Goal: Task Accomplishment & Management: Use online tool/utility

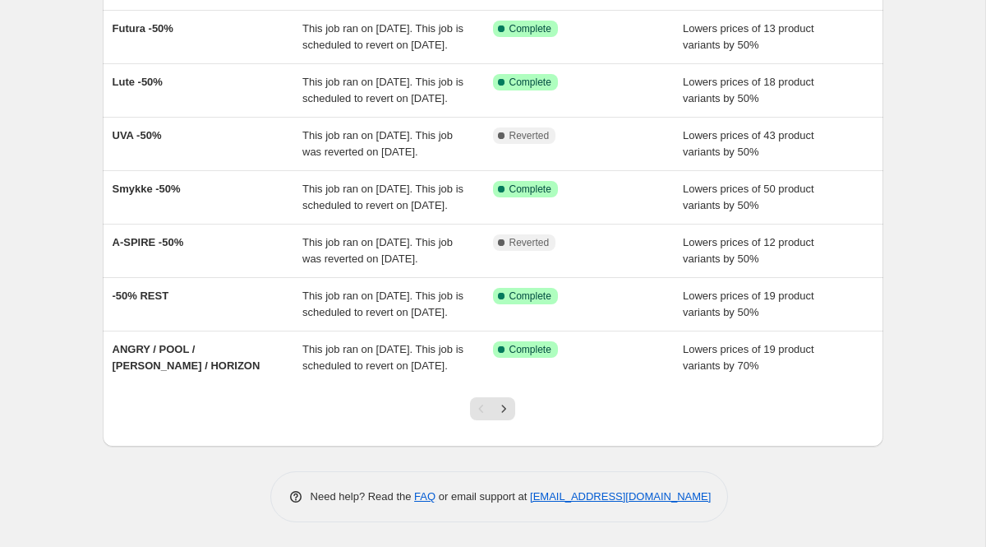
scroll to position [427, 0]
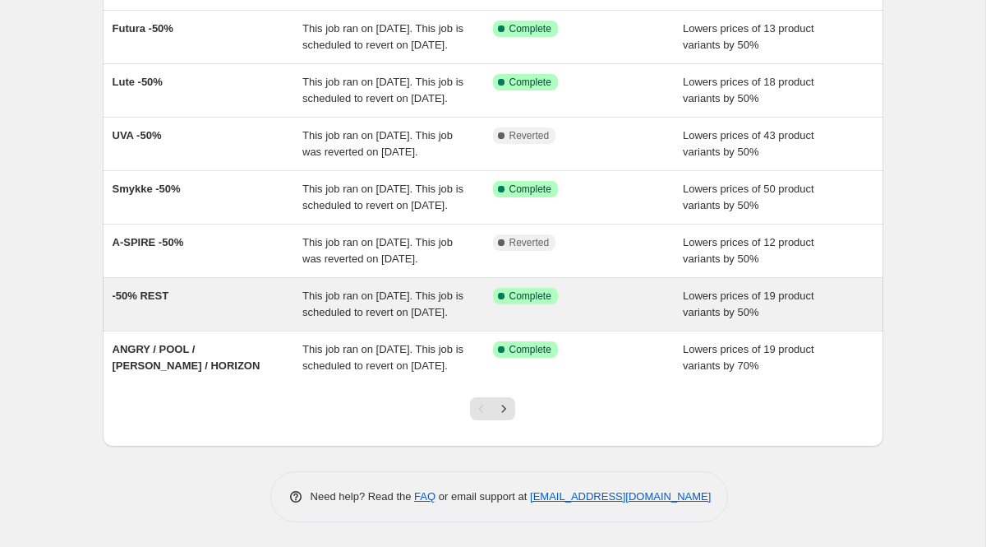
click at [144, 298] on span "-50% REST" at bounding box center [141, 295] width 57 height 12
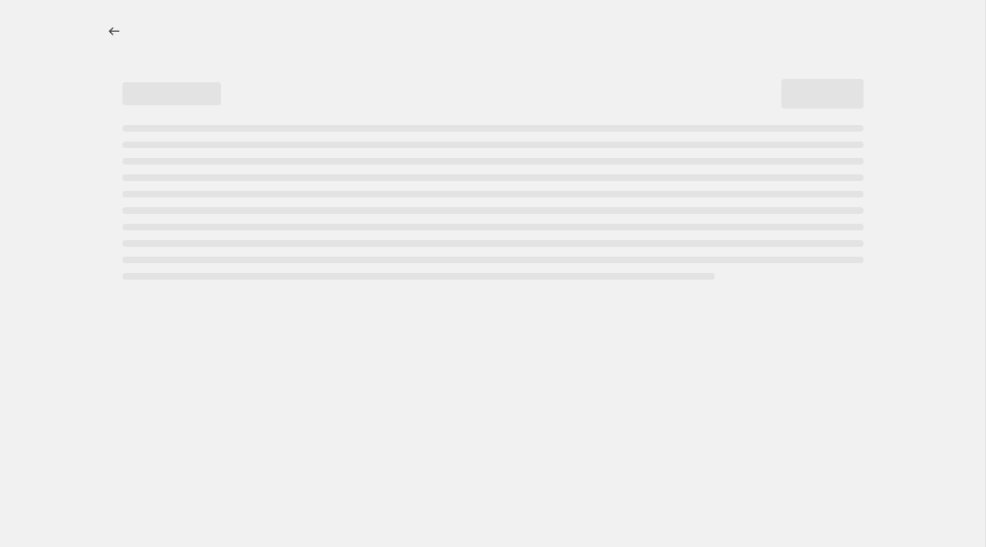
select select "percentage"
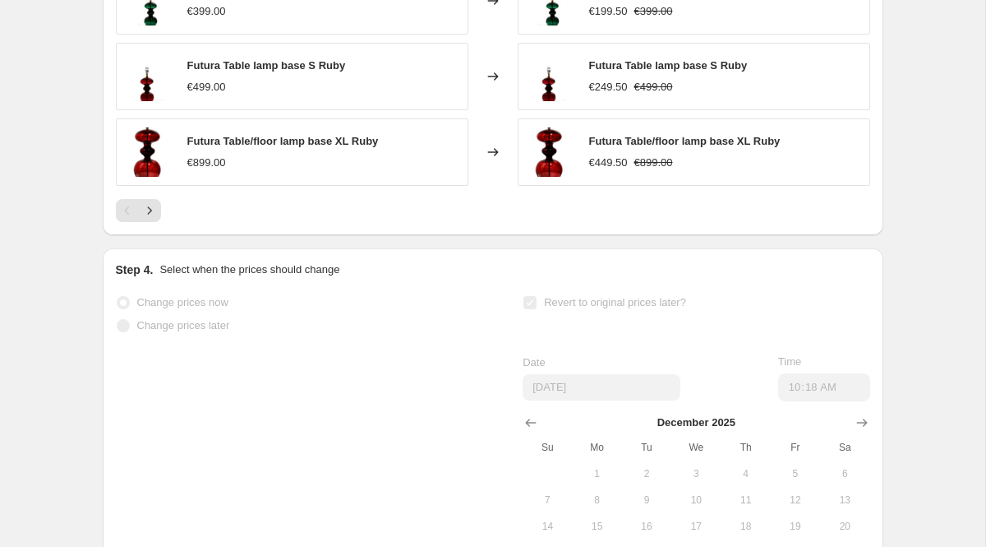
scroll to position [1361, 0]
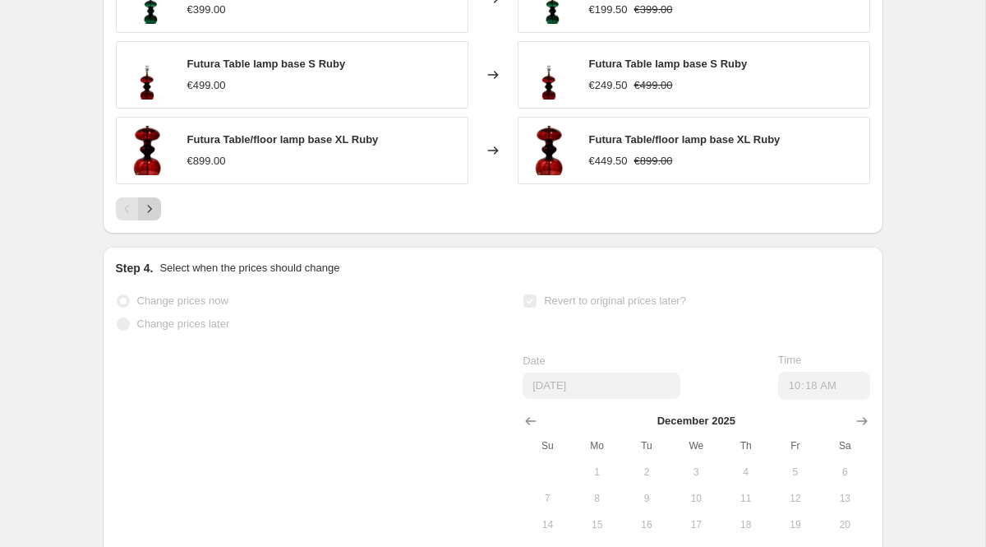
click at [150, 217] on icon "Next" at bounding box center [149, 209] width 16 height 16
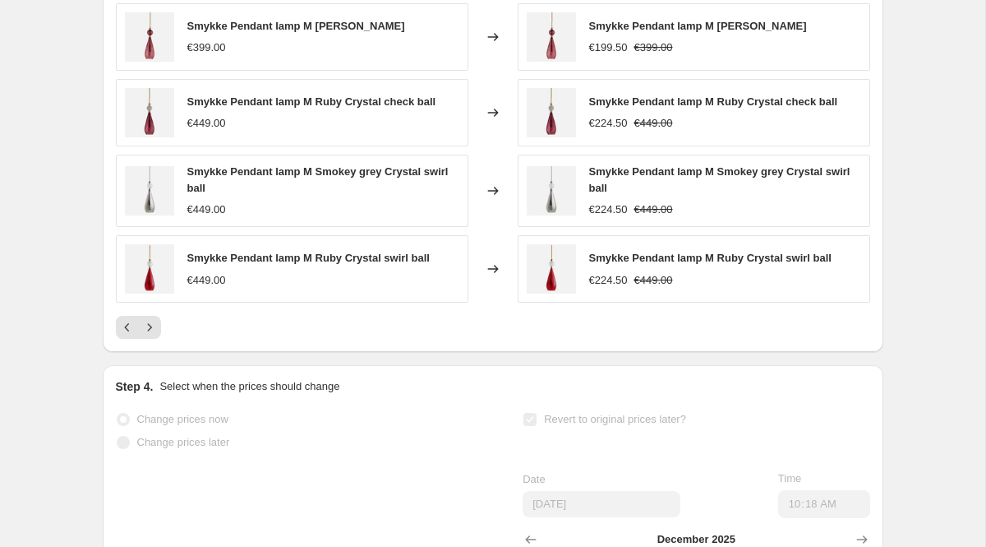
scroll to position [1249, 0]
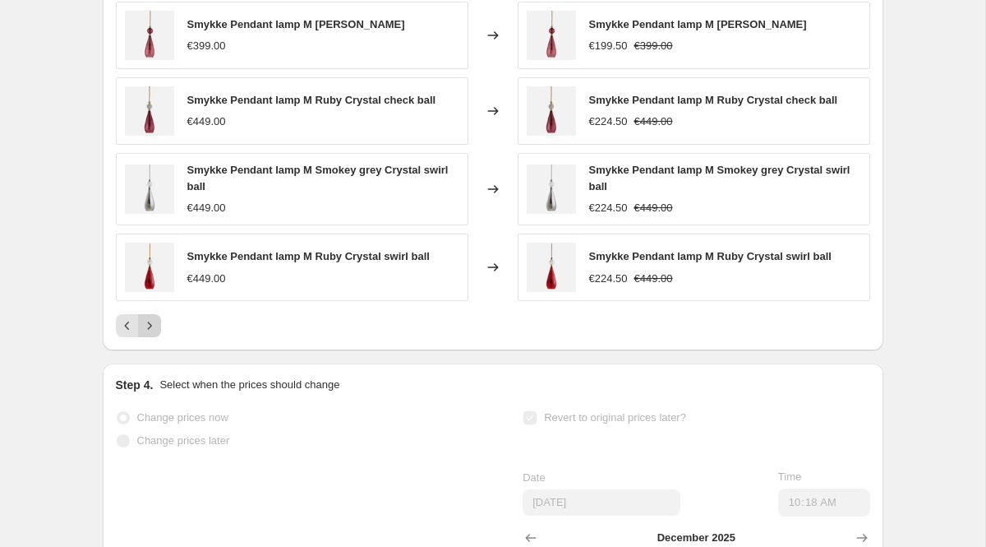
click at [151, 334] on icon "Next" at bounding box center [149, 325] width 16 height 16
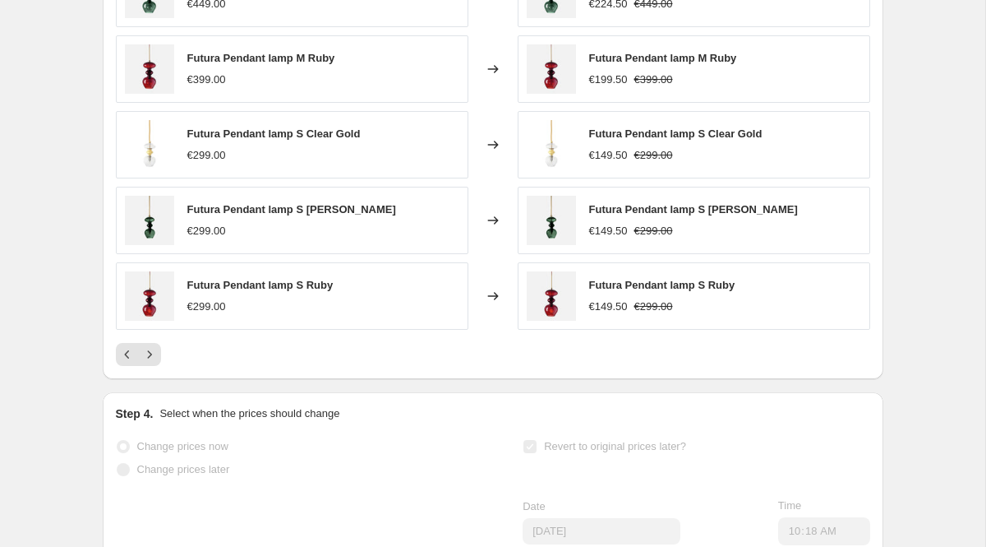
scroll to position [1214, 0]
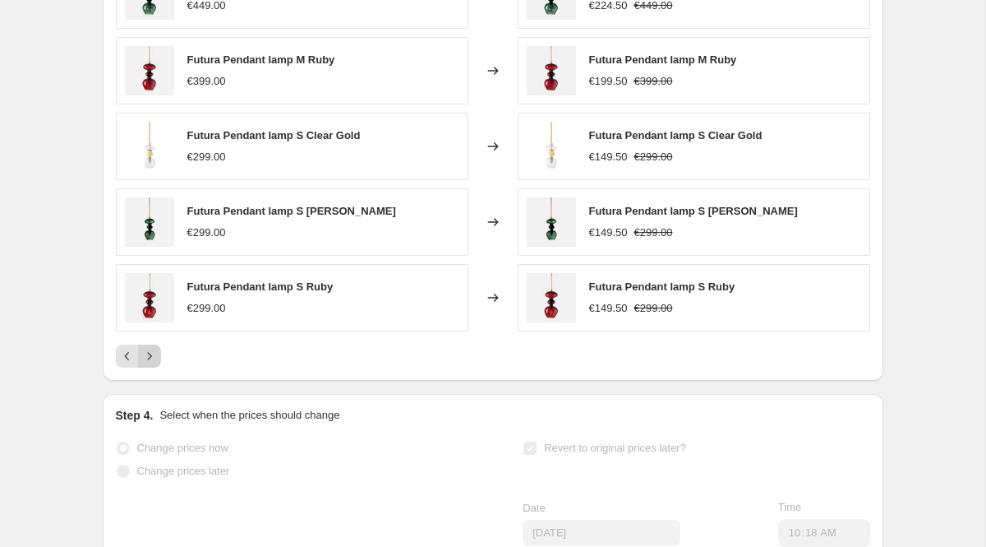
click at [150, 364] on icon "Next" at bounding box center [149, 356] width 16 height 16
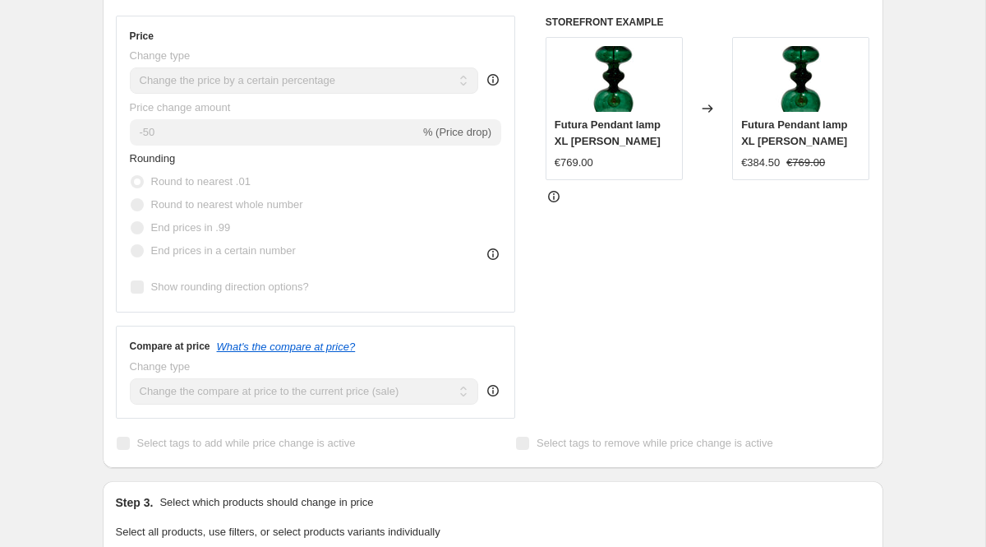
scroll to position [0, 0]
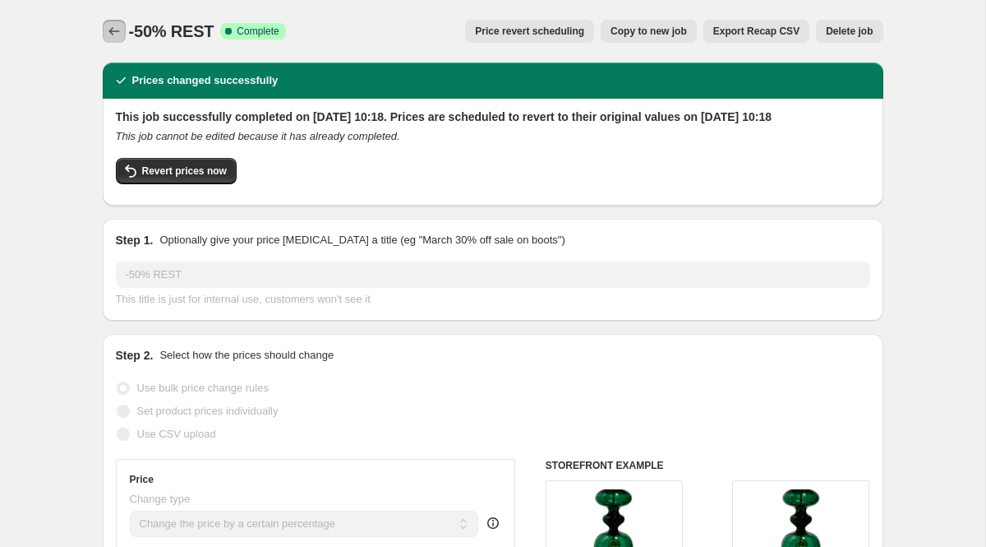
click at [116, 27] on icon "Price change jobs" at bounding box center [114, 31] width 16 height 16
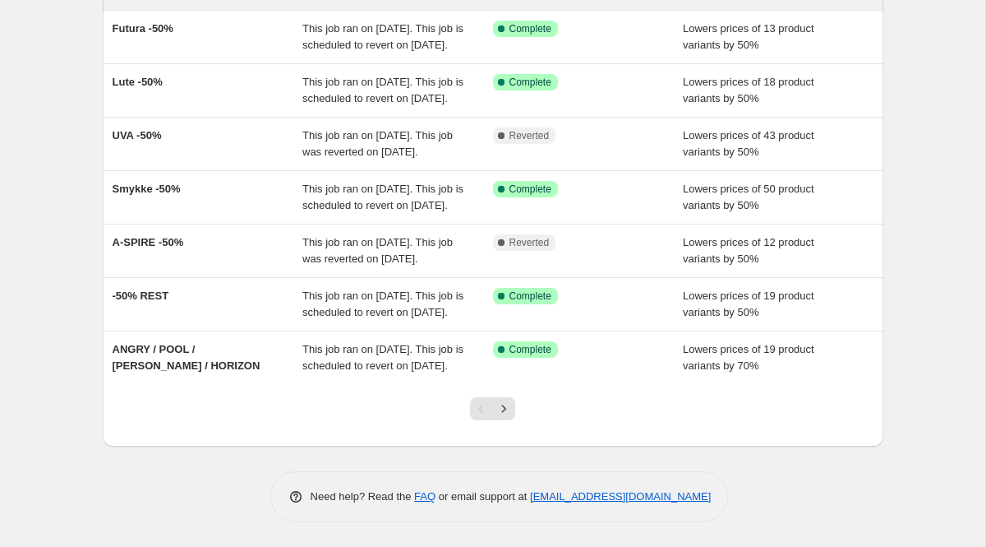
scroll to position [464, 0]
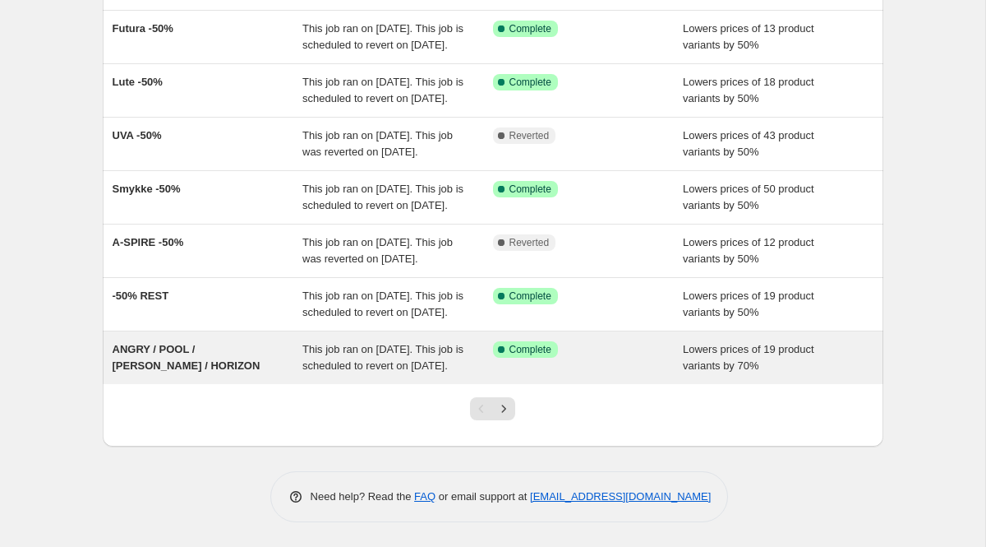
click at [139, 343] on span "ANGRY / POOL / [PERSON_NAME] / HORIZON" at bounding box center [187, 357] width 148 height 29
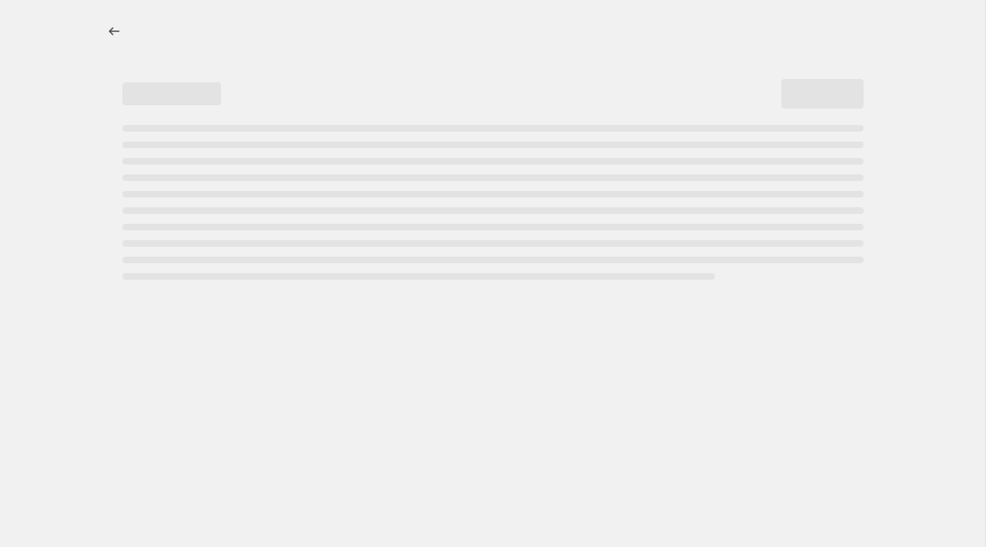
select select "percentage"
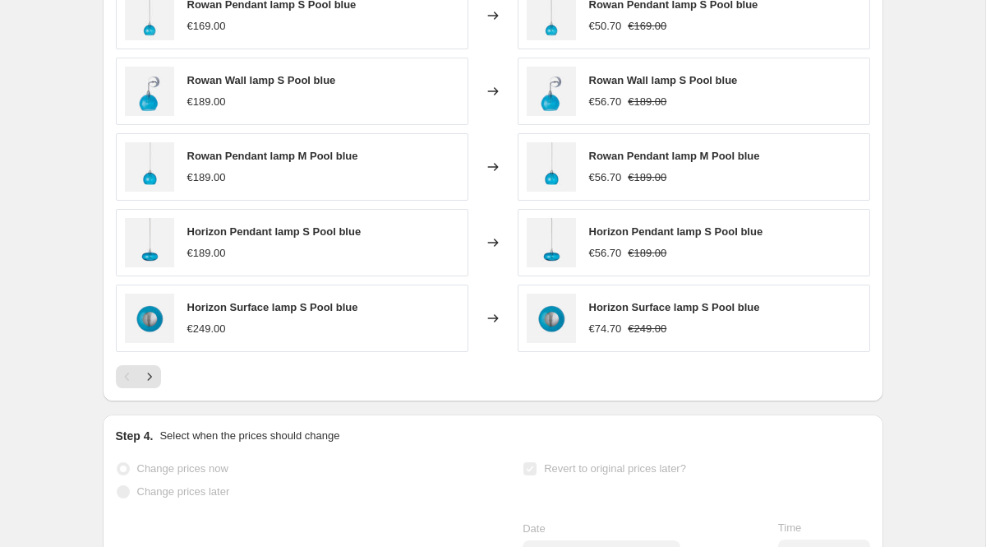
scroll to position [1224, 0]
click at [153, 367] on icon "Next" at bounding box center [149, 375] width 16 height 16
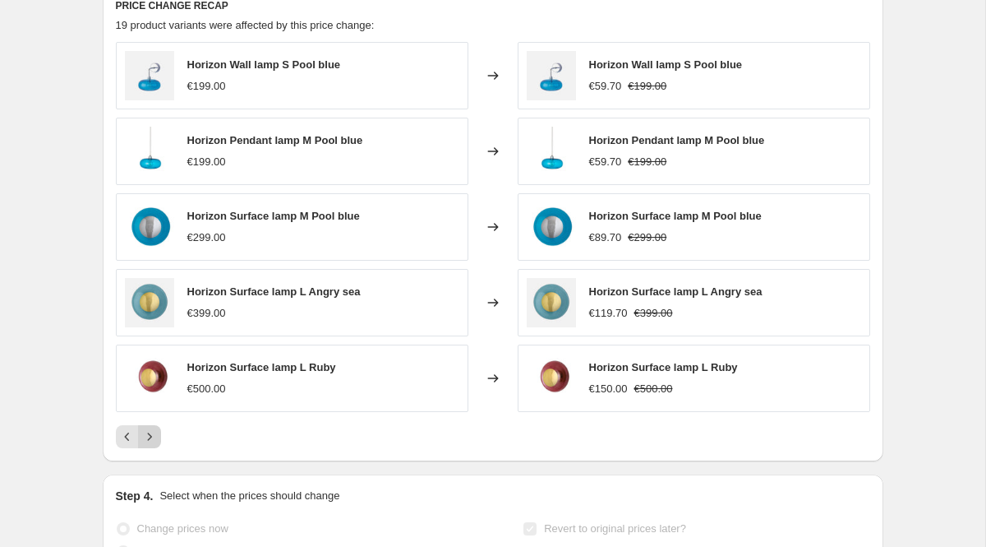
scroll to position [1165, 0]
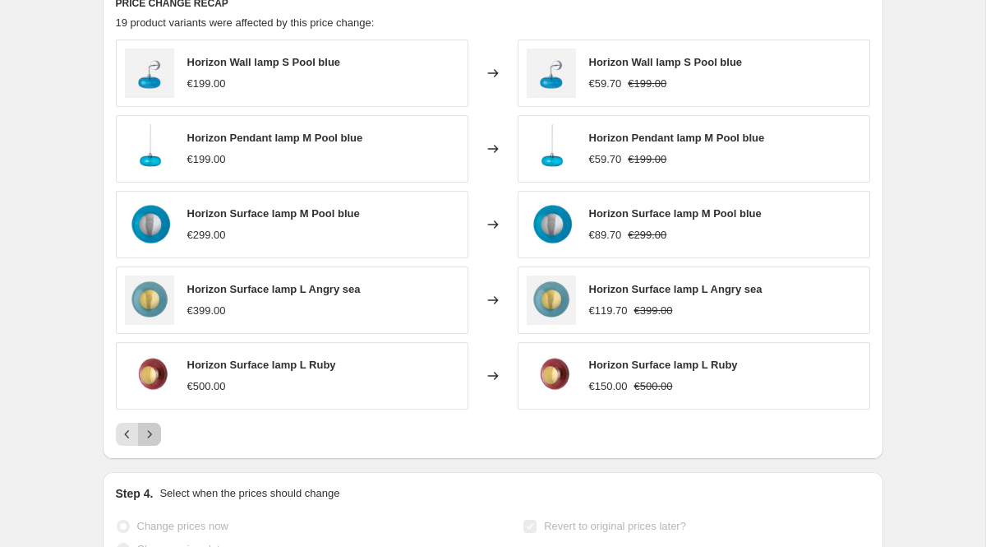
click at [148, 430] on icon "Next" at bounding box center [149, 433] width 4 height 7
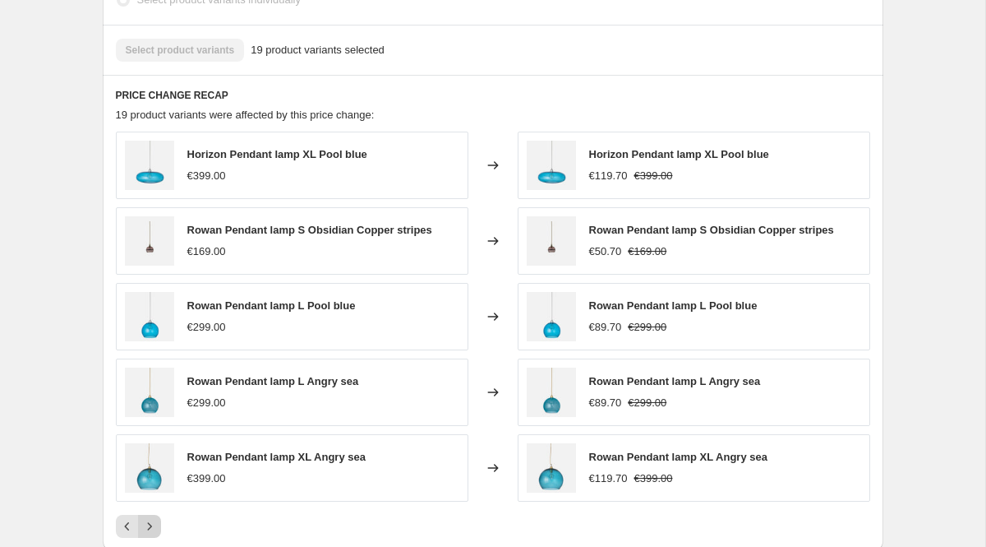
scroll to position [1067, 0]
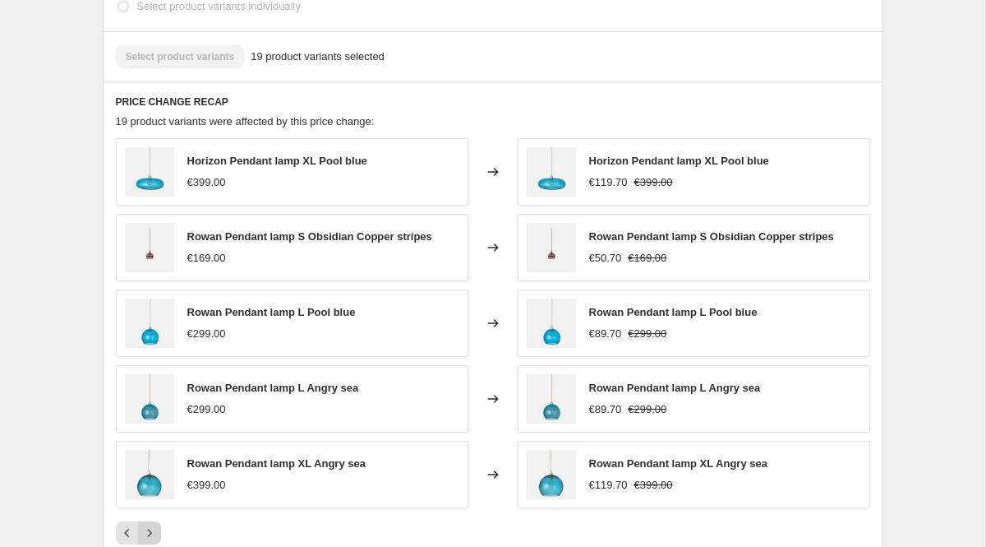
click at [150, 528] on icon "Next" at bounding box center [149, 531] width 4 height 7
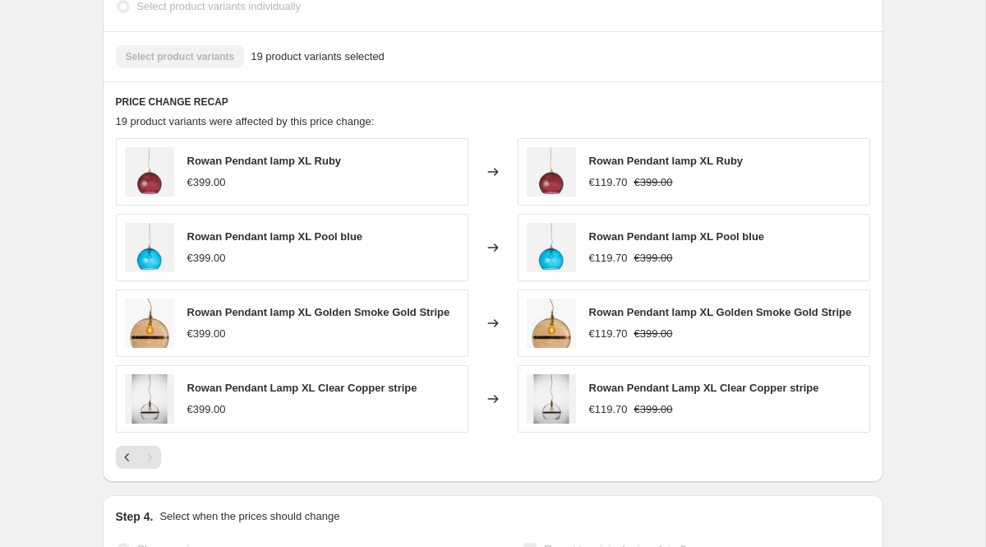
click at [157, 395] on img at bounding box center [149, 398] width 49 height 49
click at [273, 401] on div "€399.00" at bounding box center [302, 409] width 230 height 16
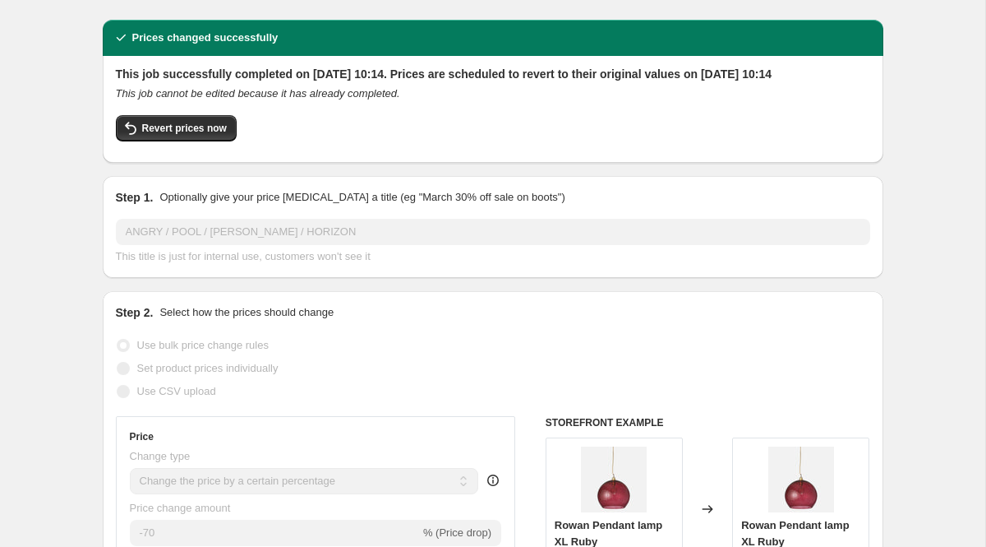
scroll to position [0, 0]
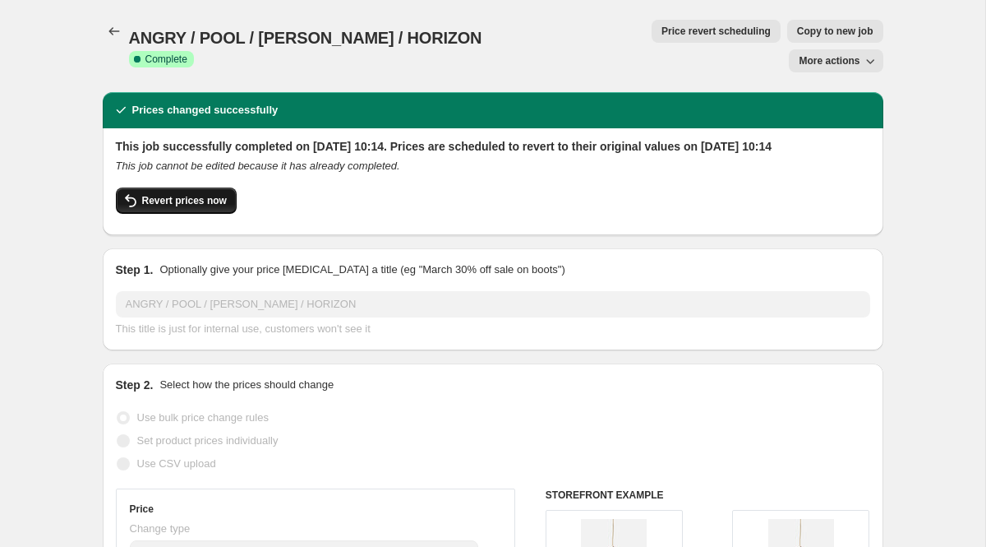
click at [191, 198] on button "Revert prices now" at bounding box center [176, 200] width 121 height 26
checkbox input "false"
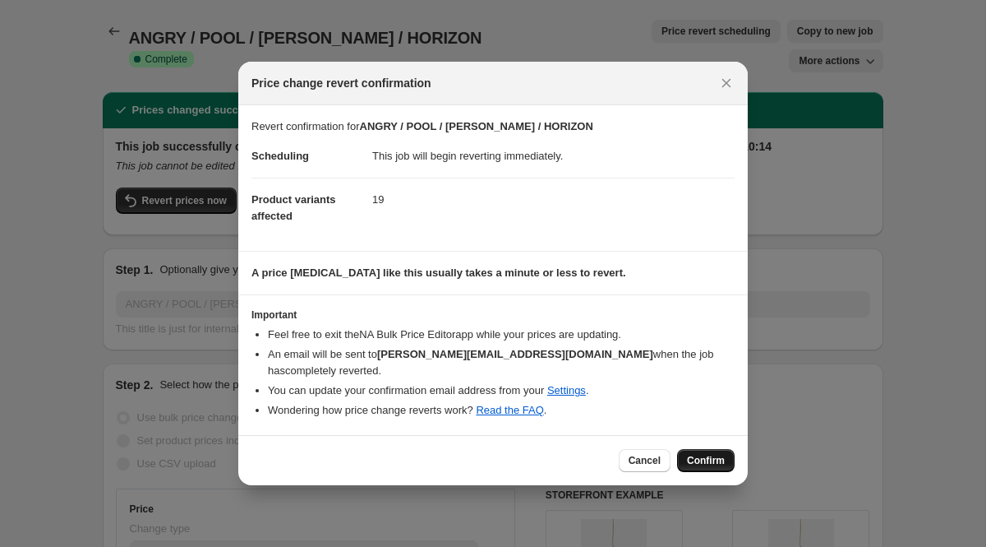
click at [711, 454] on span "Confirm" at bounding box center [706, 460] width 38 height 13
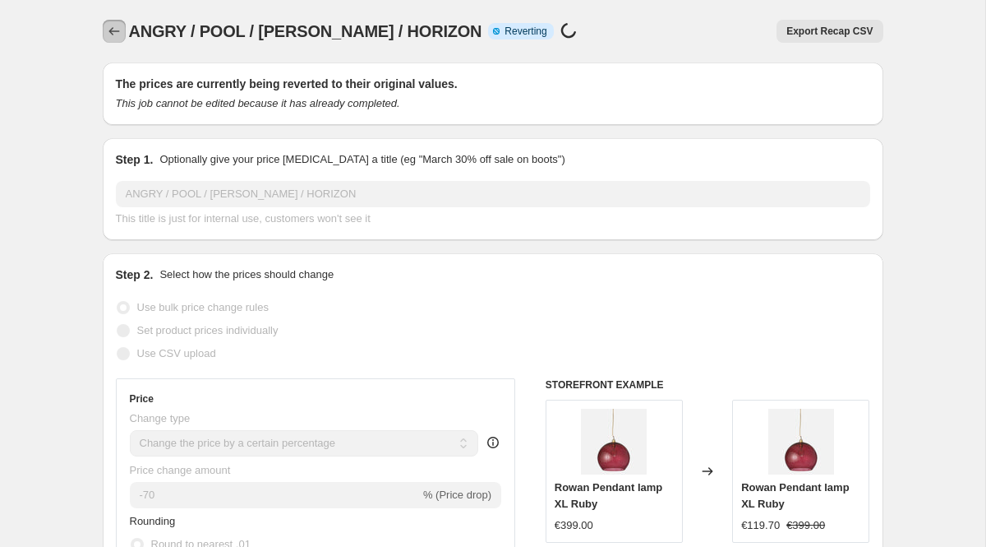
click at [115, 35] on icon "Price change jobs" at bounding box center [114, 31] width 16 height 16
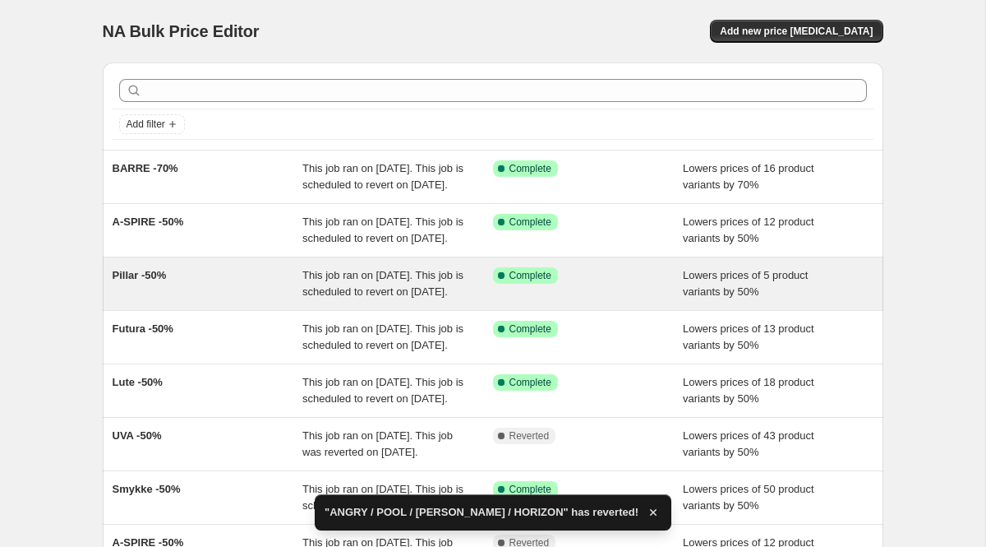
scroll to position [464, 0]
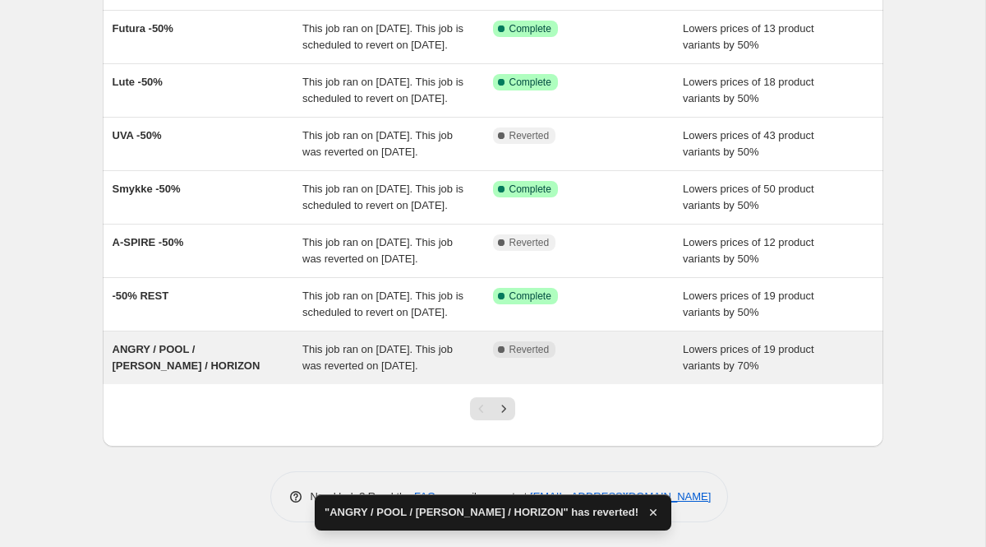
click at [159, 341] on div "ANGRY / POOL / [PERSON_NAME] / HORIZON" at bounding box center [208, 357] width 191 height 33
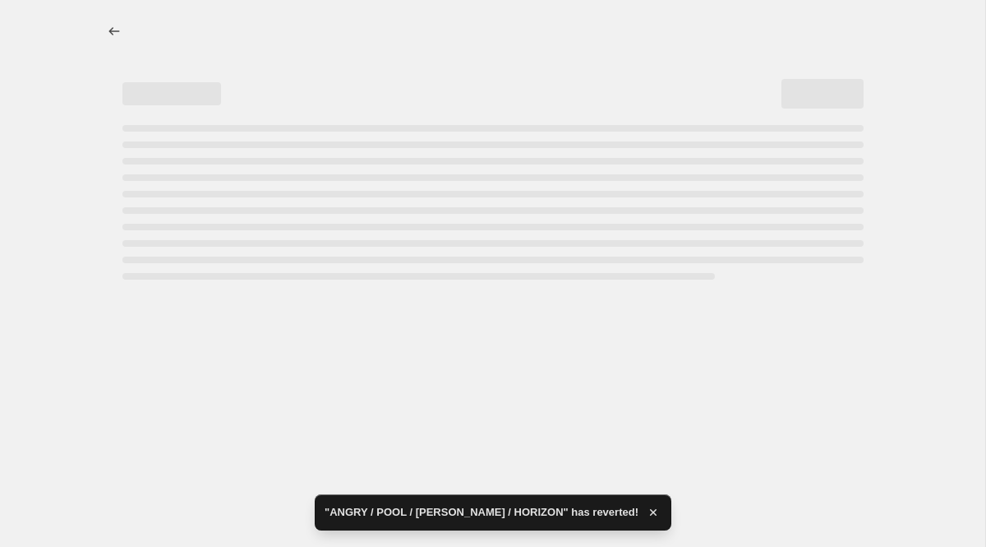
select select "percentage"
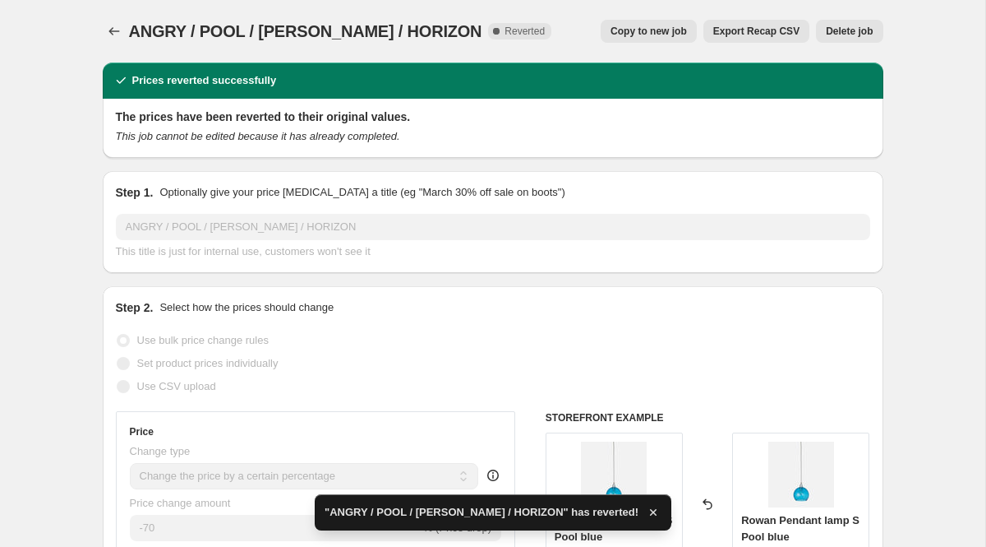
click at [652, 33] on span "Copy to new job" at bounding box center [649, 31] width 76 height 13
select select "percentage"
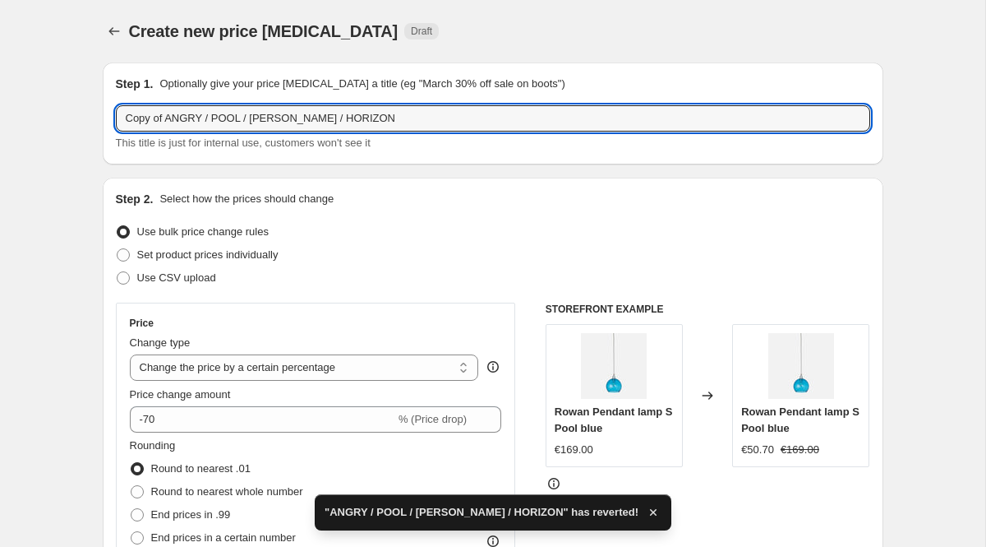
drag, startPoint x: 168, startPoint y: 119, endPoint x: 21, endPoint y: 118, distance: 146.3
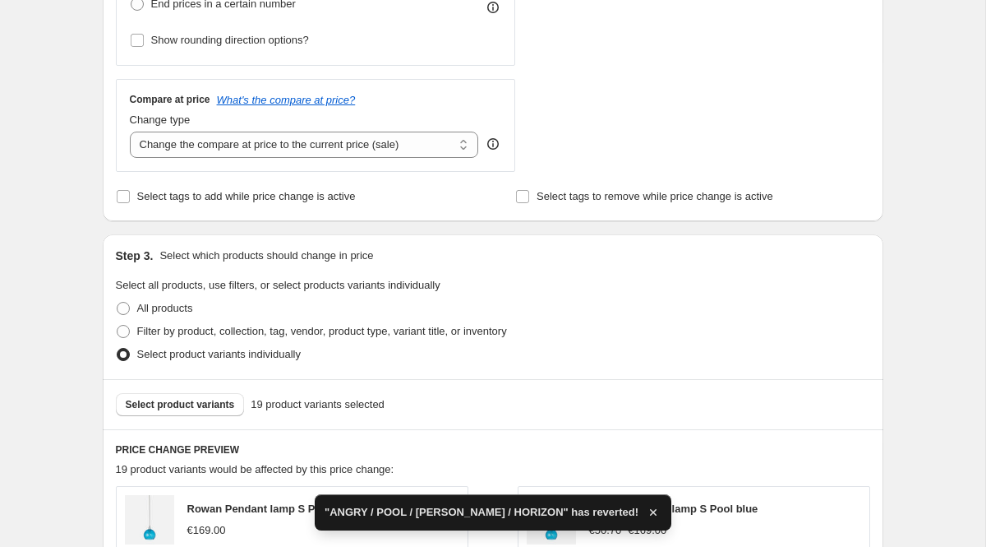
scroll to position [1147, 0]
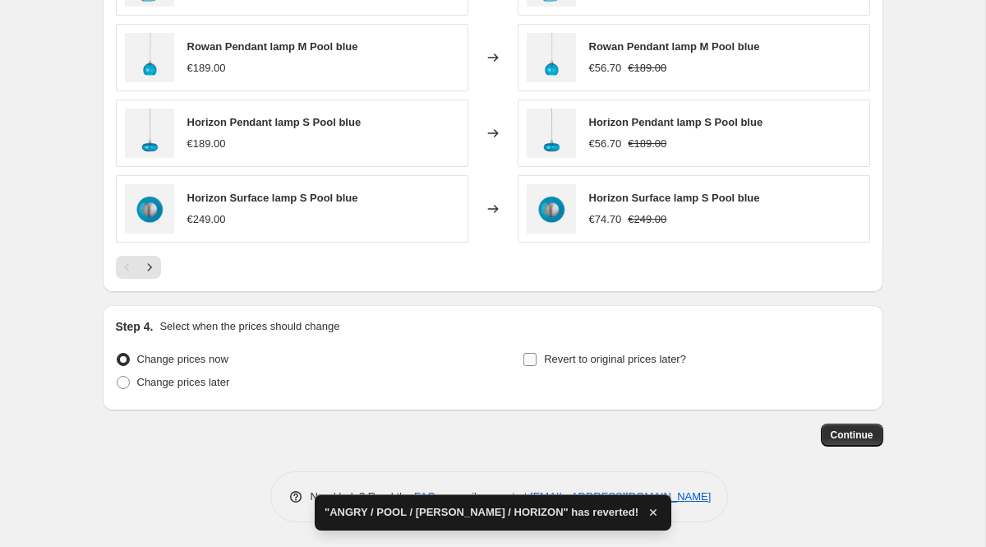
type input "ANGRY / POOL / [PERSON_NAME] / HORIZON"
click at [639, 352] on span "Revert to original prices later?" at bounding box center [615, 359] width 142 height 16
click at [537, 353] on input "Revert to original prices later?" at bounding box center [530, 359] width 13 height 13
checkbox input "true"
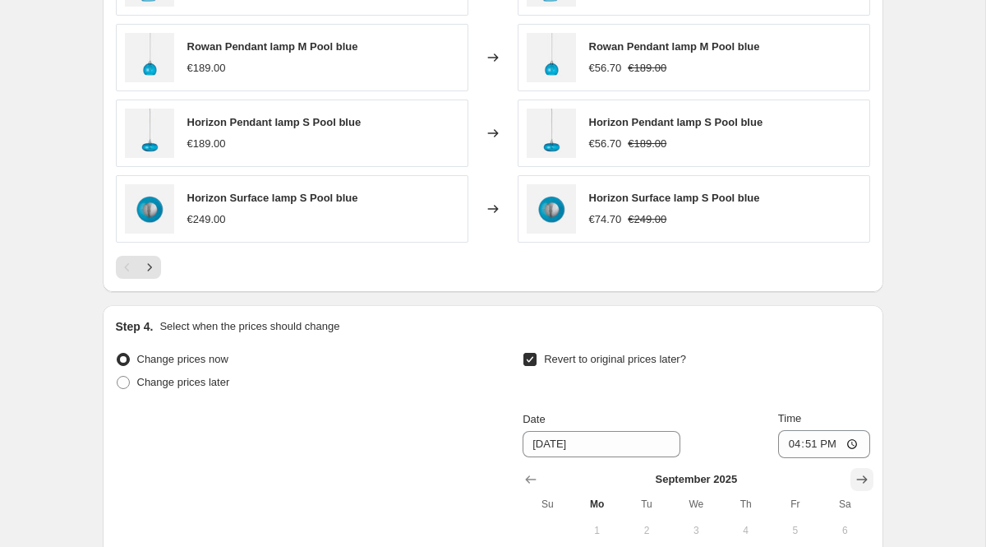
click at [861, 476] on icon "Show next month, October 2025" at bounding box center [862, 479] width 16 height 16
click at [861, 476] on icon "Show next month, November 2025" at bounding box center [862, 479] width 16 height 16
click at [861, 476] on icon "Show next month, December 2025" at bounding box center [862, 479] width 16 height 16
click at [861, 476] on icon "Show next month, January 2026" at bounding box center [862, 479] width 16 height 16
click at [746, 529] on span "1" at bounding box center [745, 530] width 36 height 13
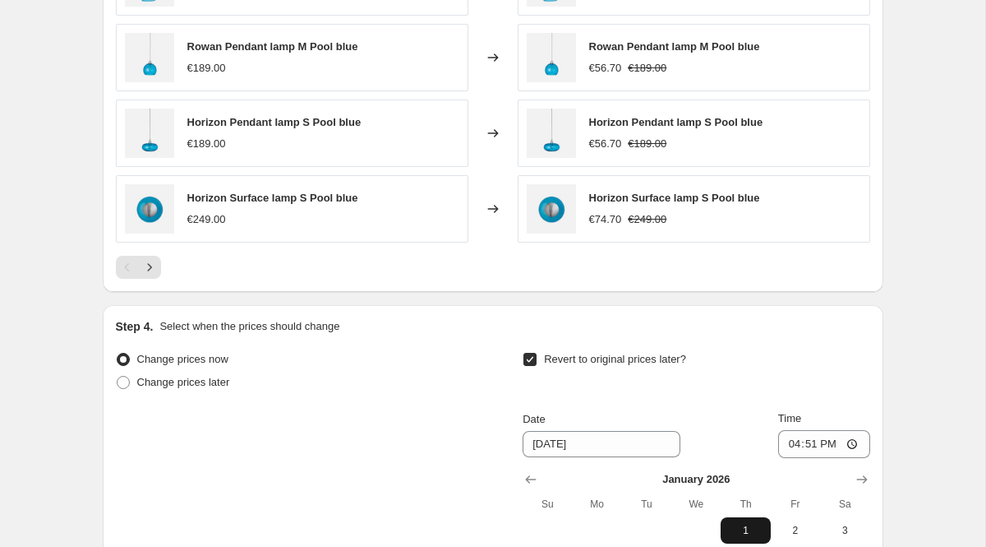
type input "[DATE]"
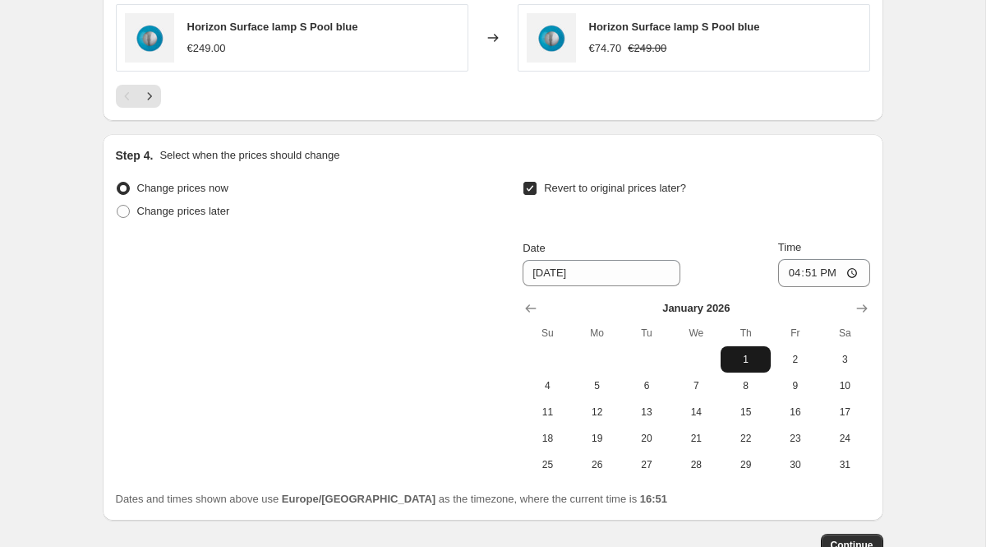
scroll to position [1428, 0]
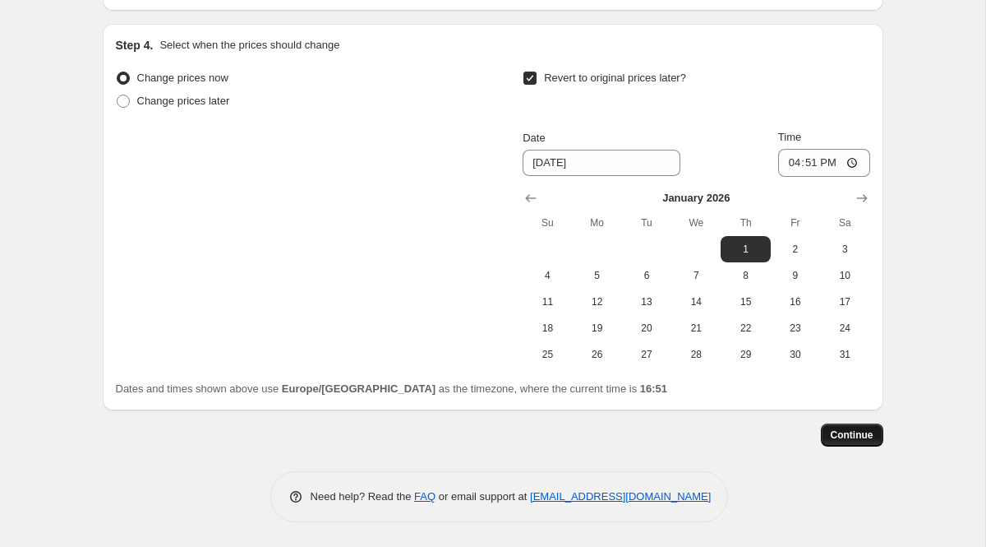
click at [827, 437] on button "Continue" at bounding box center [852, 434] width 62 height 23
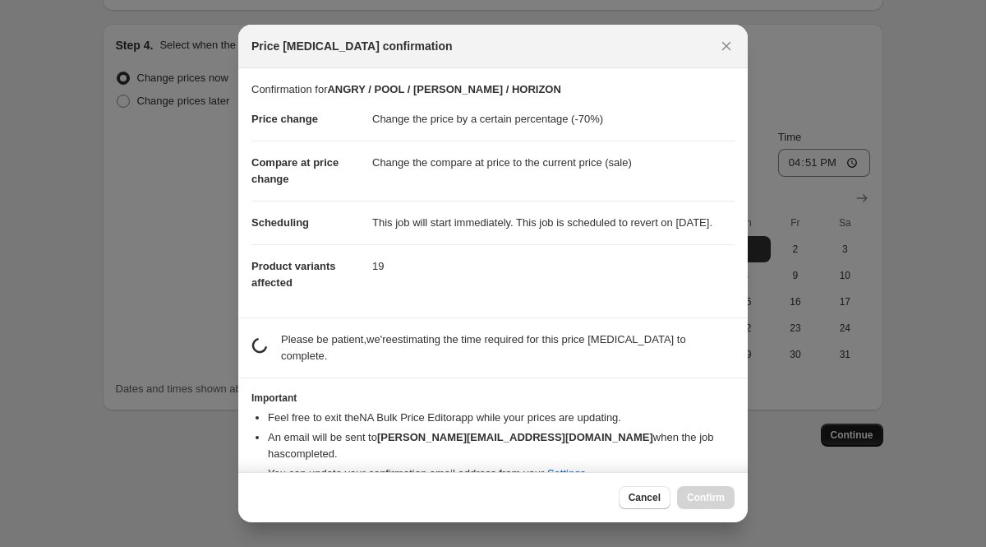
scroll to position [0, 0]
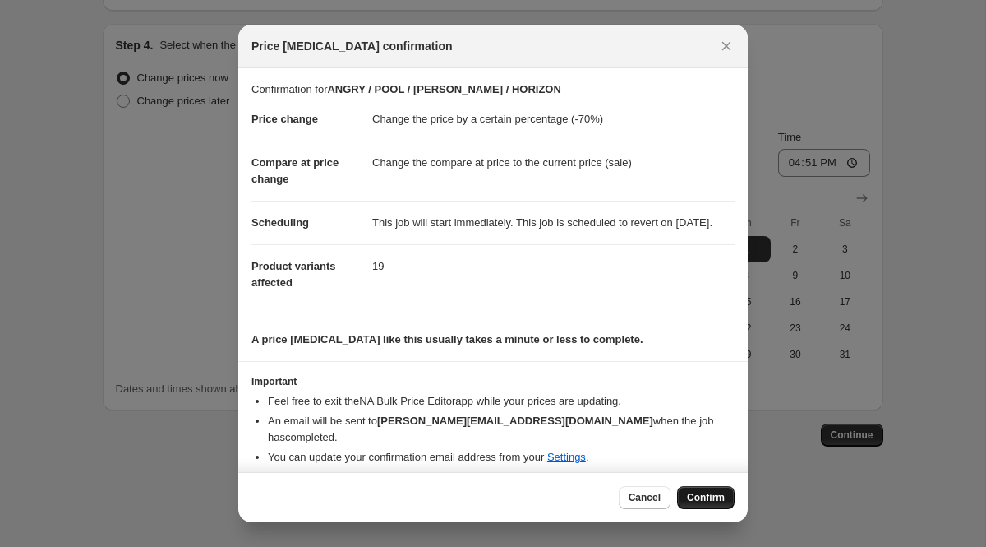
click at [707, 487] on button "Confirm" at bounding box center [706, 497] width 58 height 23
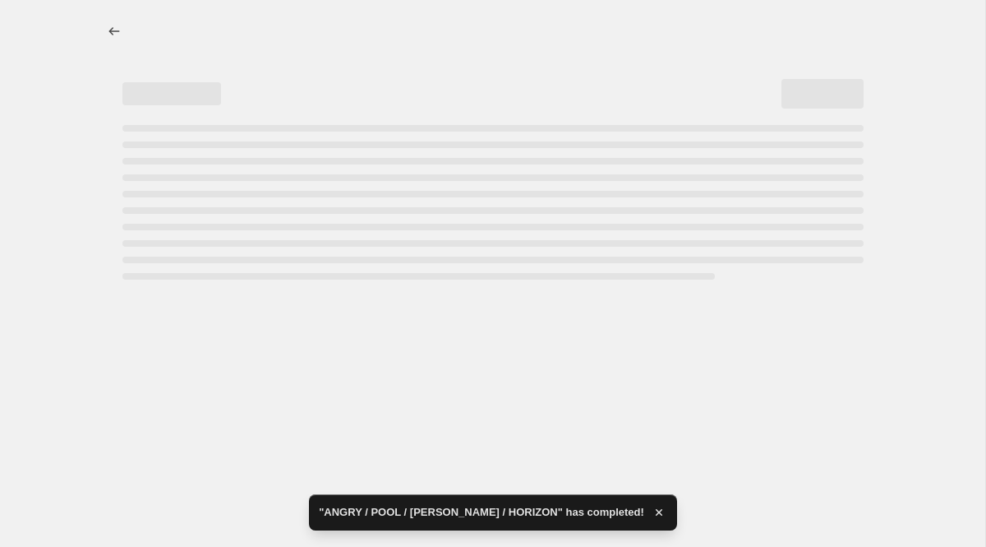
select select "percentage"
